Goal: Information Seeking & Learning: Find specific page/section

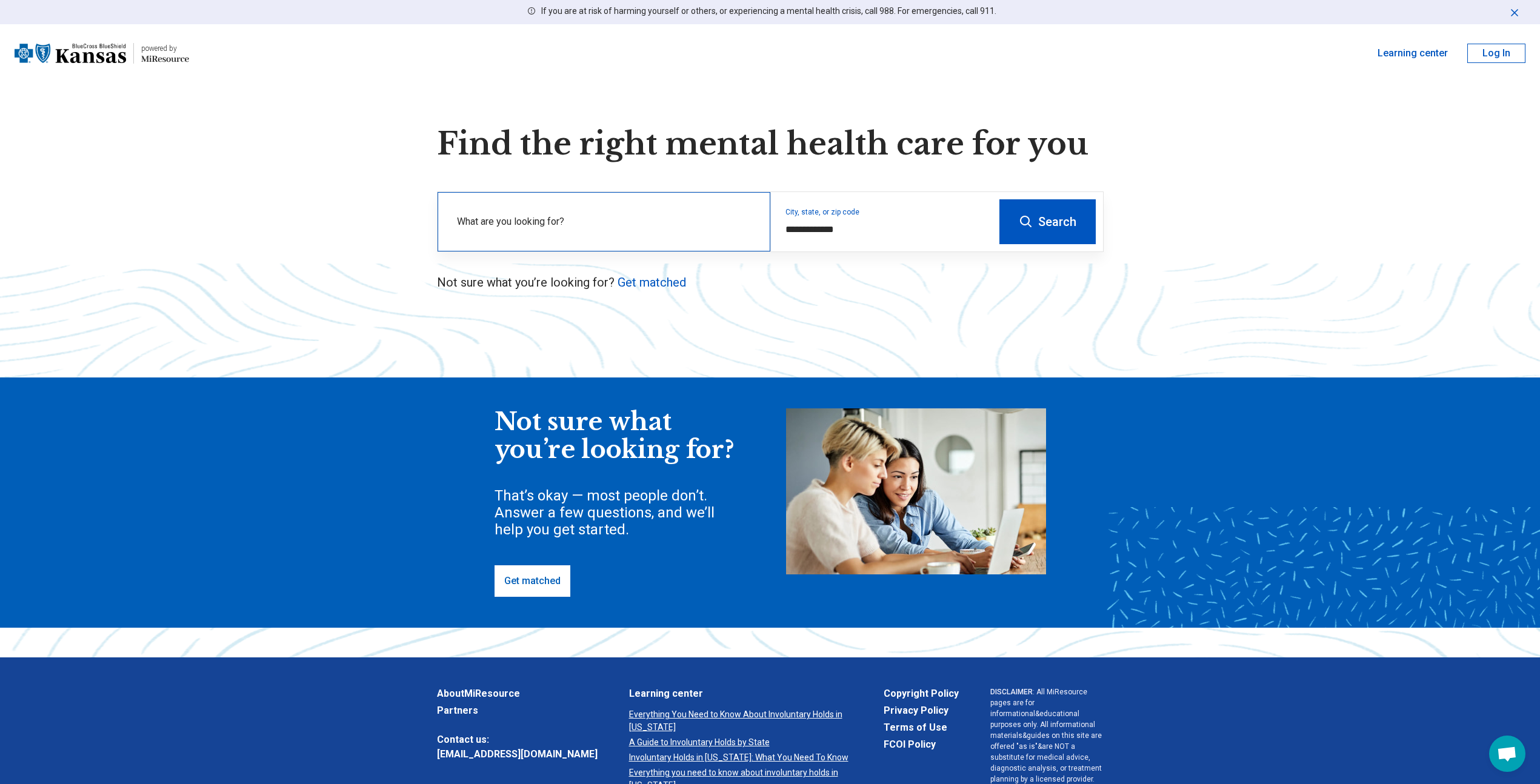
click at [497, 227] on label "What are you looking for?" at bounding box center [606, 221] width 299 height 15
click at [588, 215] on div "What are you looking for?" at bounding box center [604, 221] width 333 height 59
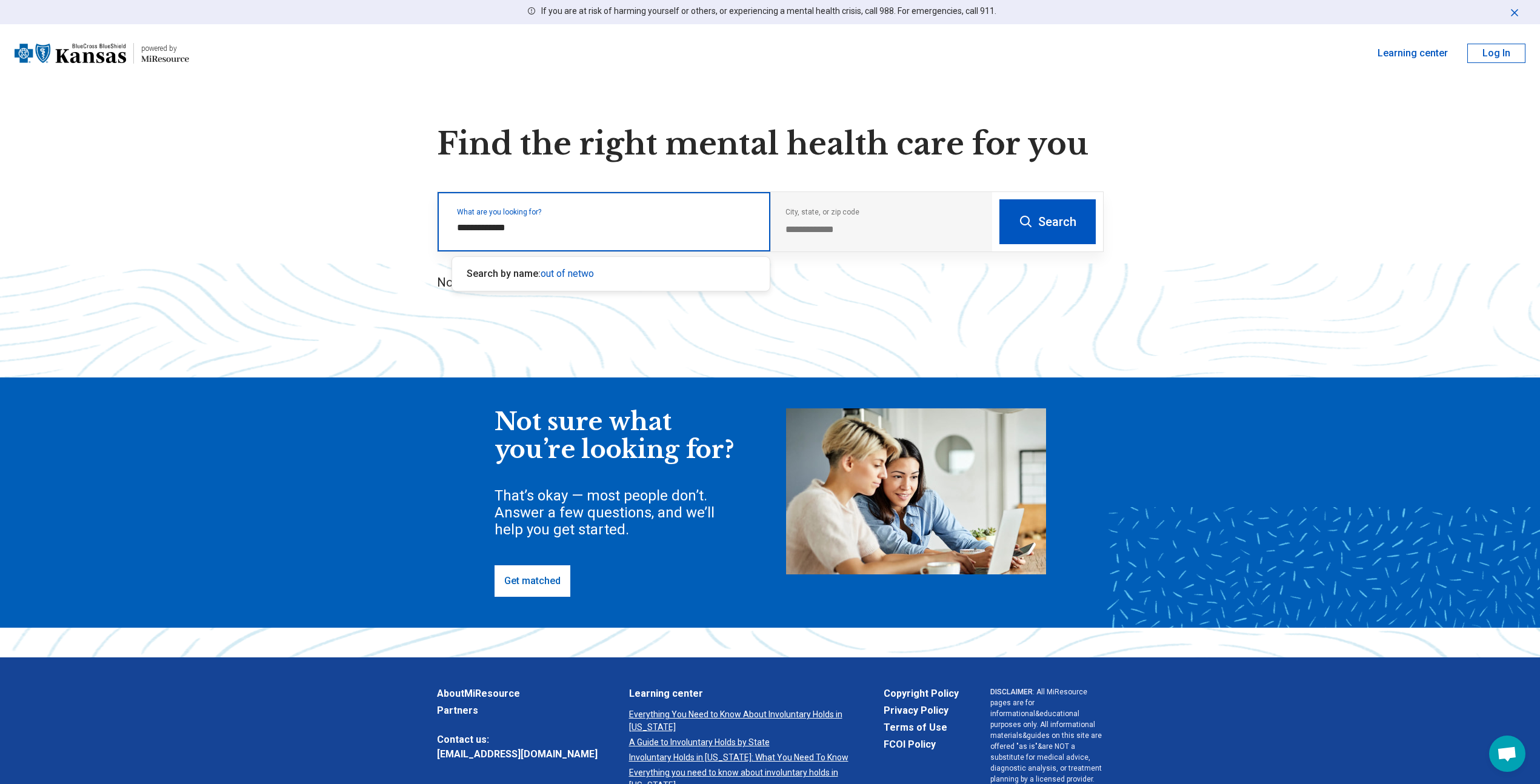
type input "**********"
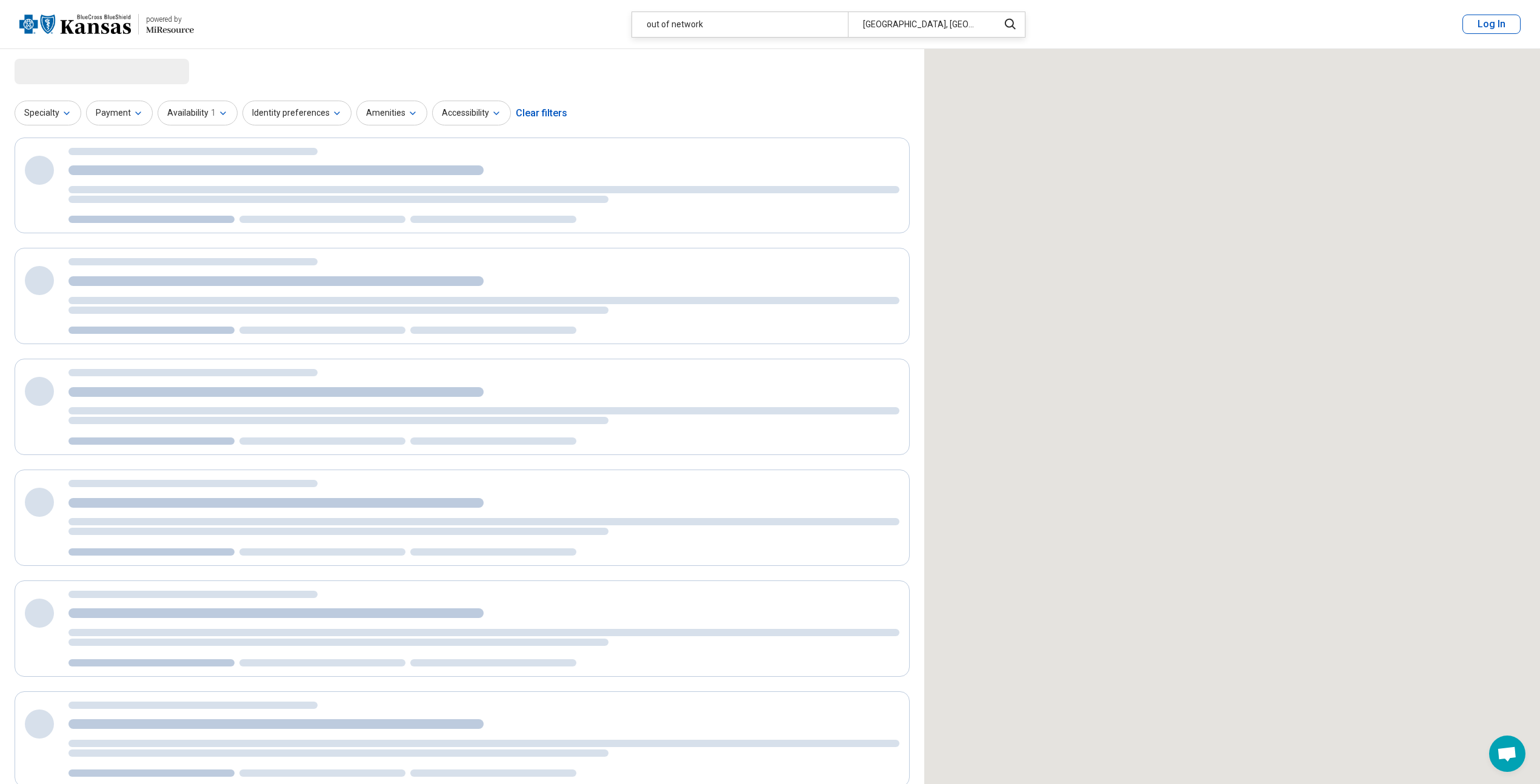
select select "***"
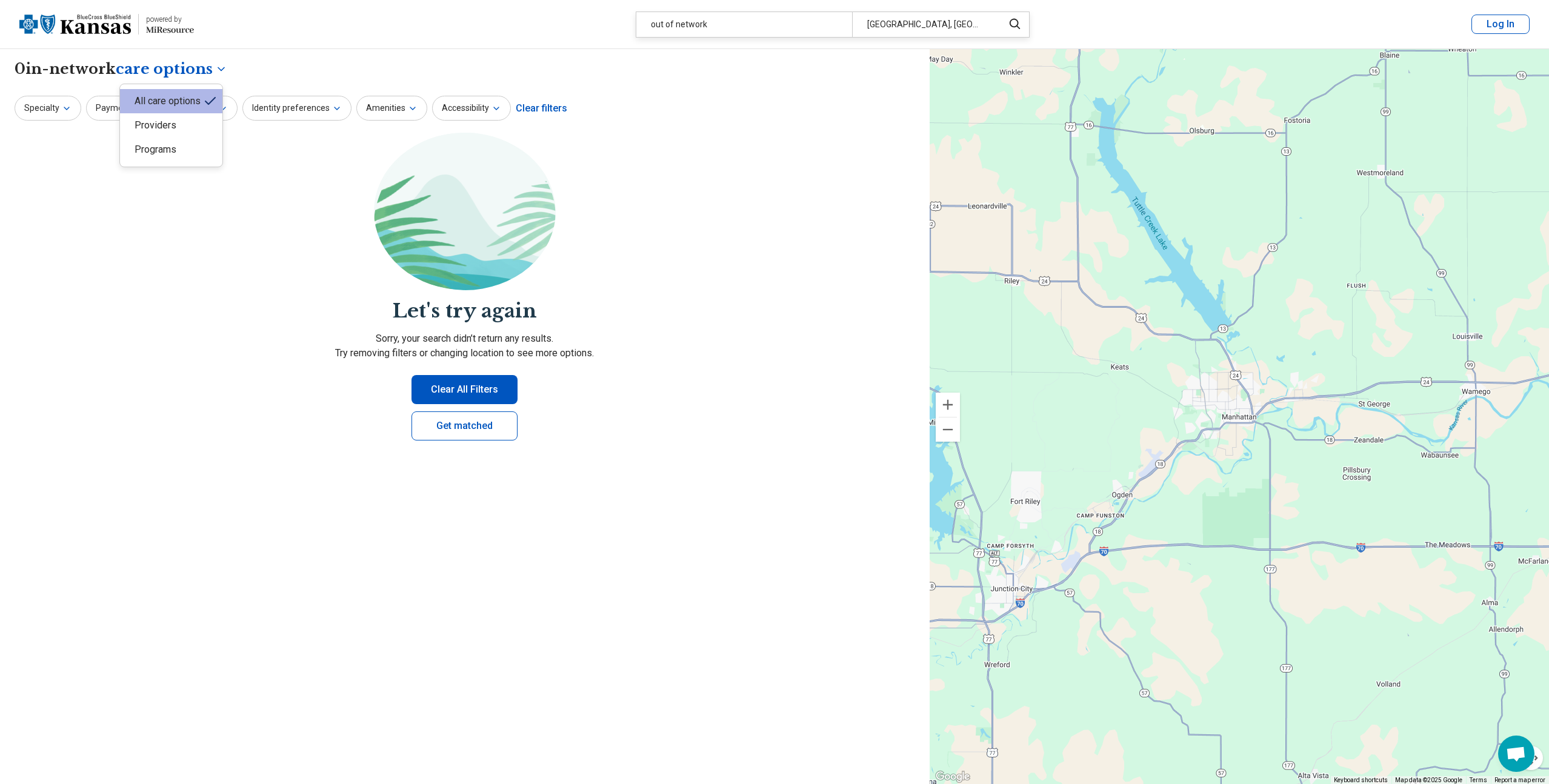
click at [158, 67] on body "**********" at bounding box center [774, 557] width 1549 height 1115
click at [143, 124] on div "Providers" at bounding box center [171, 125] width 103 height 24
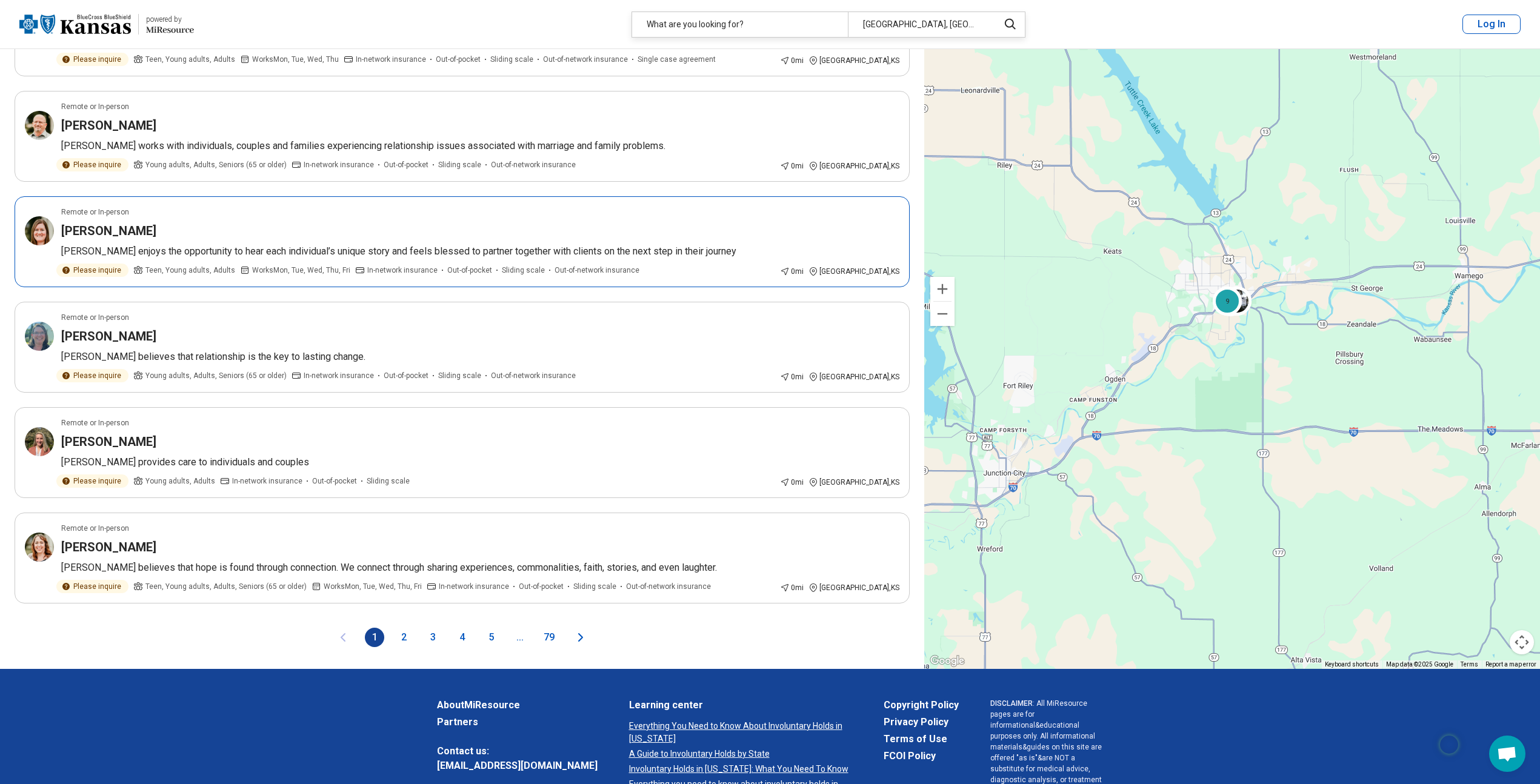
scroll to position [1647, 0]
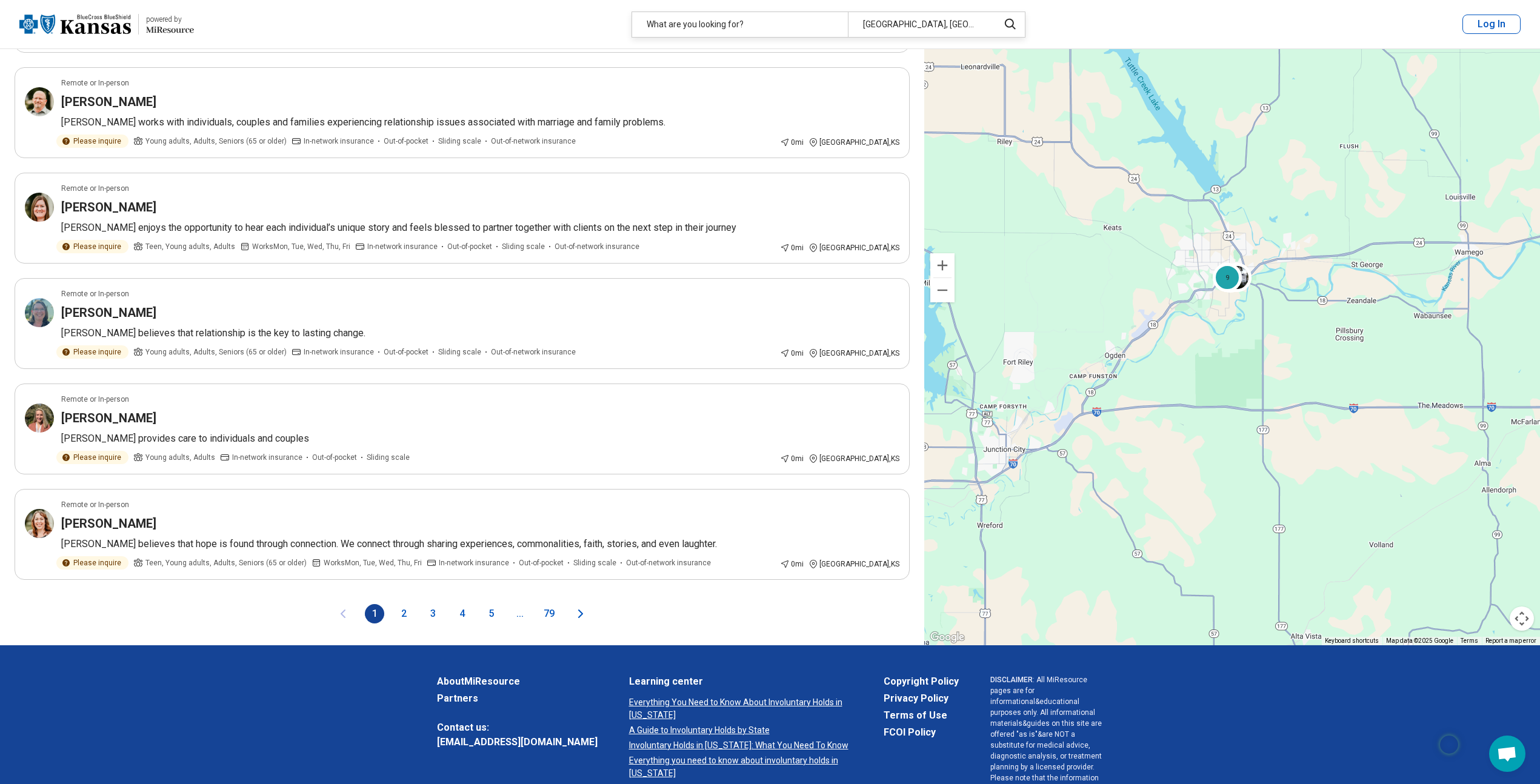
click at [408, 613] on button "2" at bounding box center [403, 613] width 19 height 19
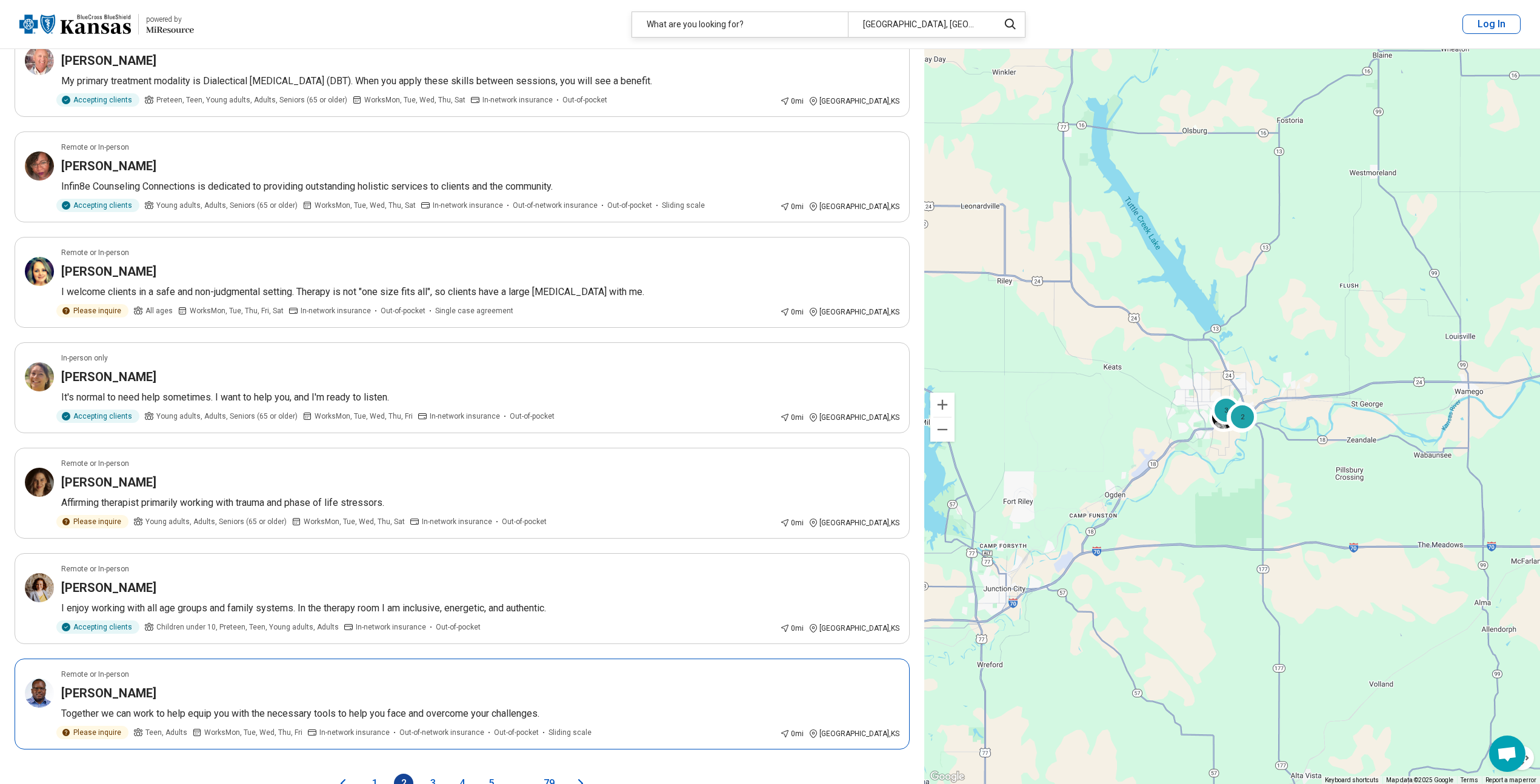
scroll to position [1475, 0]
click at [981, 22] on div "[GEOGRAPHIC_DATA], [GEOGRAPHIC_DATA]" at bounding box center [919, 25] width 144 height 25
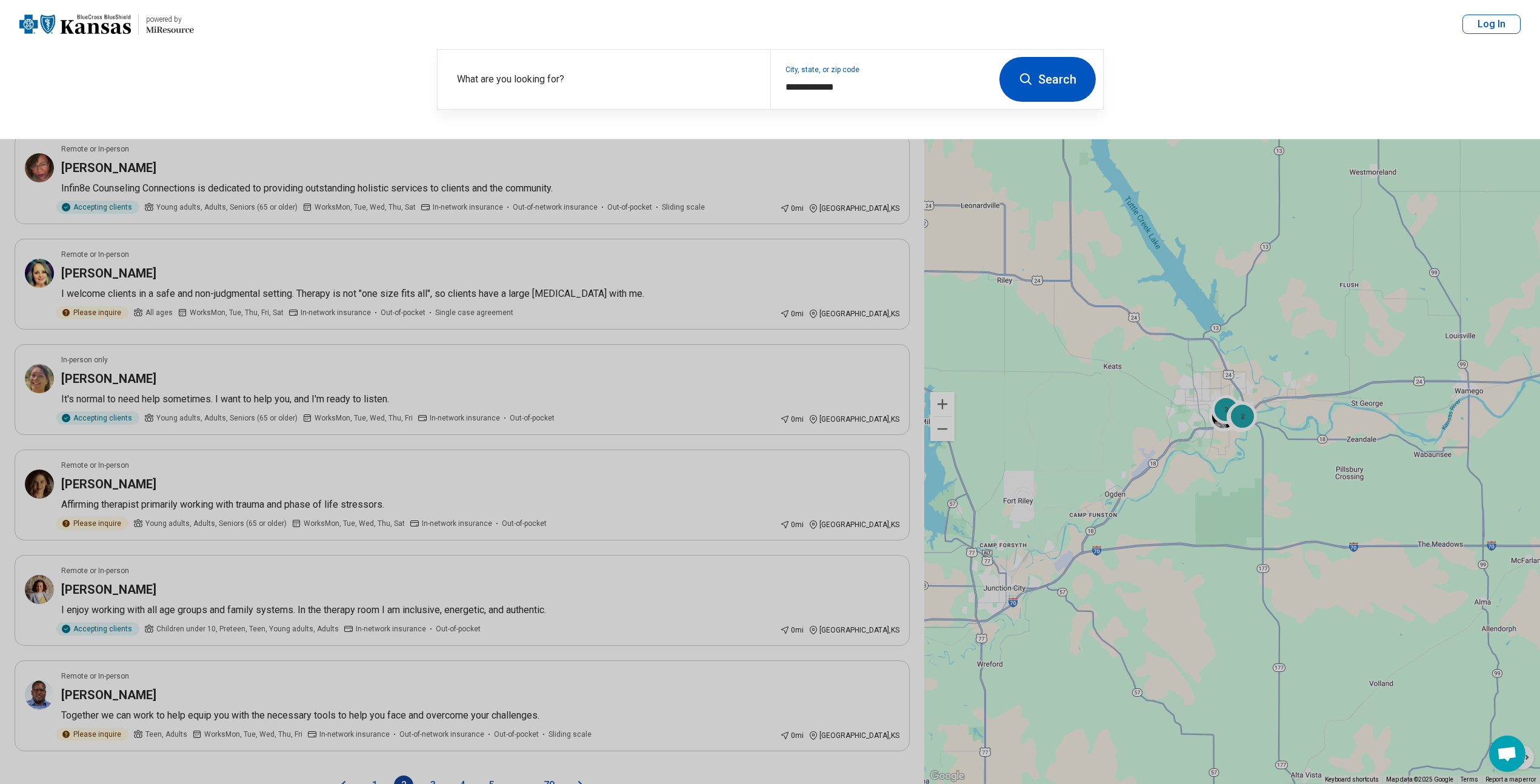
scroll to position [1474, 0]
click at [29, 20] on img at bounding box center [75, 25] width 111 height 29
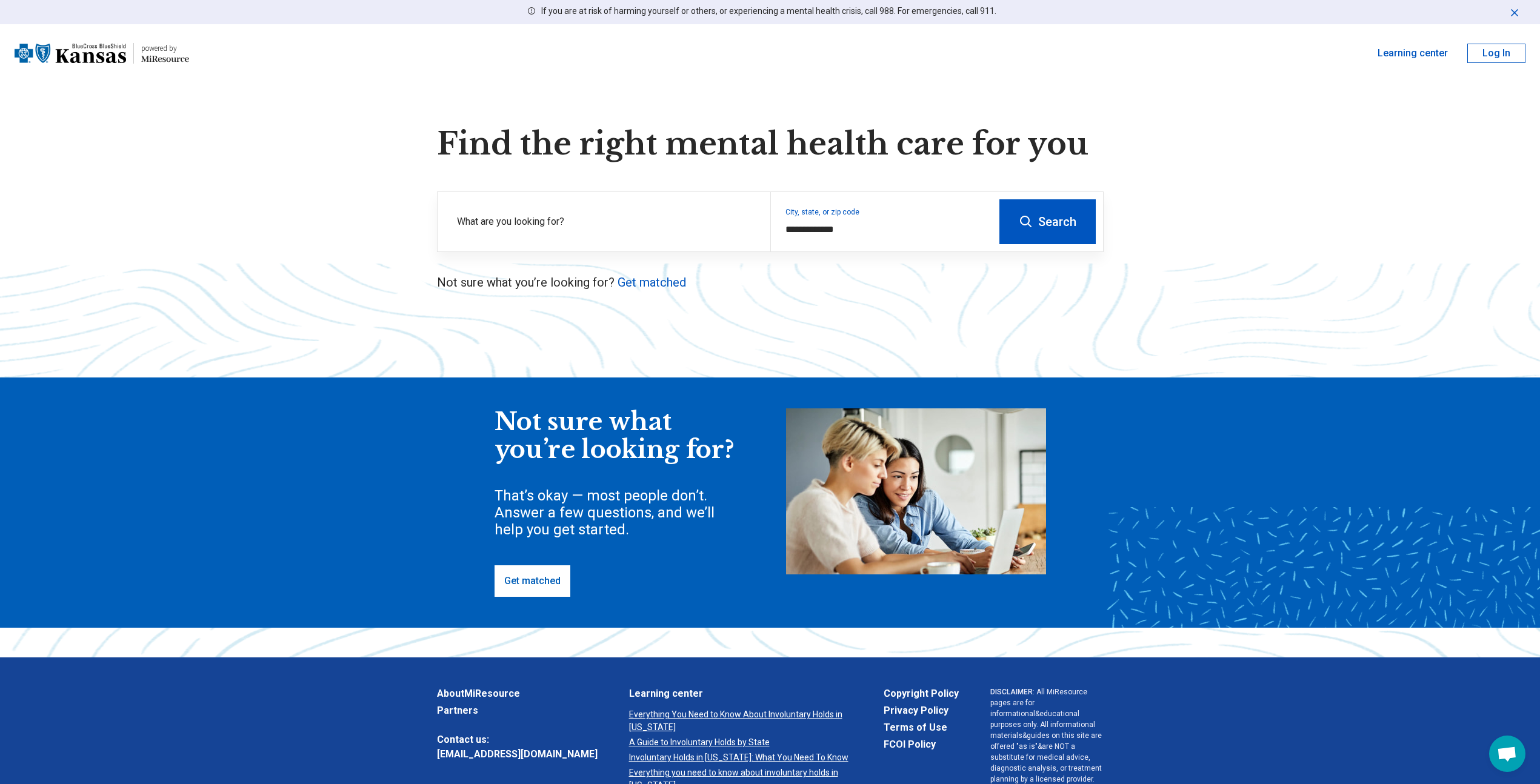
click at [80, 49] on img at bounding box center [70, 53] width 111 height 29
click at [40, 56] on img at bounding box center [70, 53] width 111 height 29
click at [1513, 49] on button "Log In" at bounding box center [1496, 53] width 58 height 19
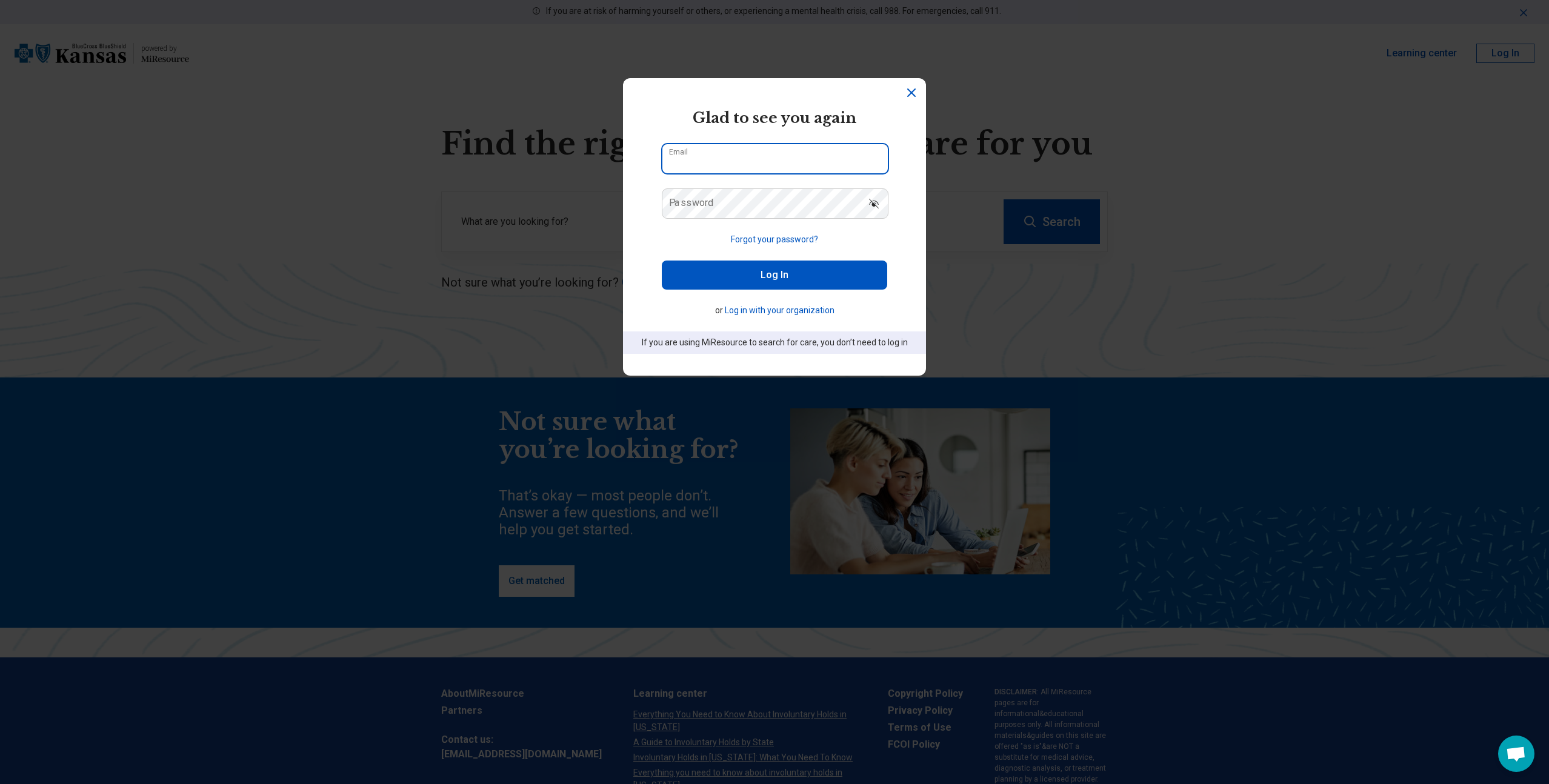
click at [704, 163] on input "Email" at bounding box center [775, 159] width 225 height 29
click at [633, 212] on section "powered by Miresource logo Glad to see you again Email Password Forgot your pas…" at bounding box center [774, 226] width 303 height 297
click at [908, 93] on icon "Dismiss" at bounding box center [911, 92] width 7 height 7
